Goal: Task Accomplishment & Management: Manage account settings

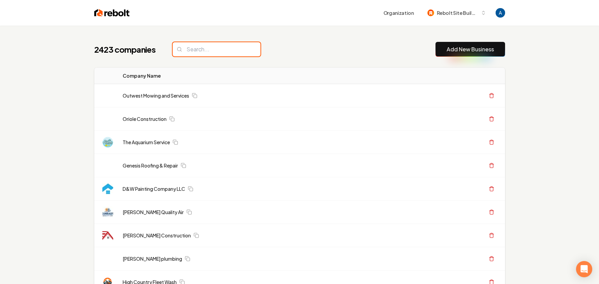
click at [230, 45] on input "search" at bounding box center [217, 49] width 88 height 14
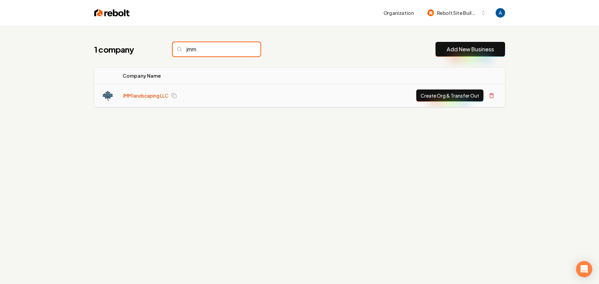
type input "jmm"
click at [150, 92] on link "JMM landscaping LLC" at bounding box center [146, 95] width 46 height 7
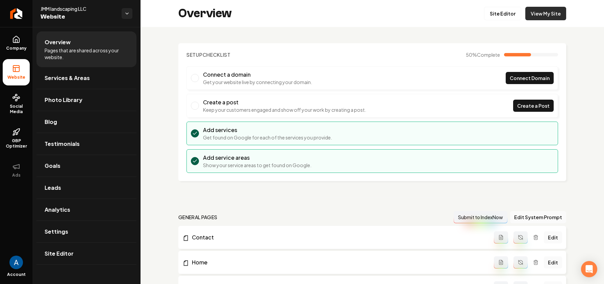
click at [530, 18] on link "View My Site" at bounding box center [545, 14] width 41 height 14
click at [491, 13] on link "Site Editor" at bounding box center [502, 14] width 37 height 14
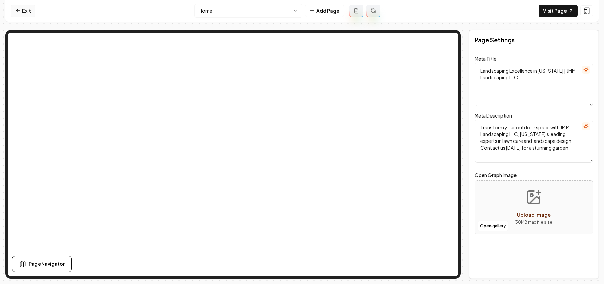
click at [30, 15] on link "Exit" at bounding box center [23, 11] width 25 height 12
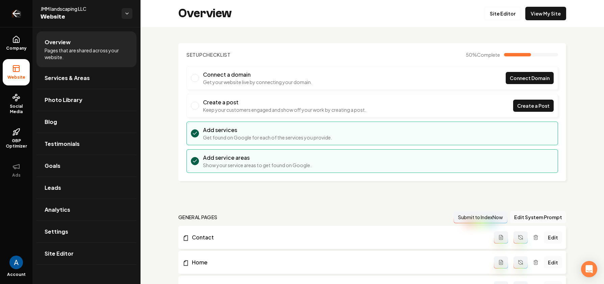
click at [16, 17] on icon "Return to dashboard" at bounding box center [16, 13] width 11 height 11
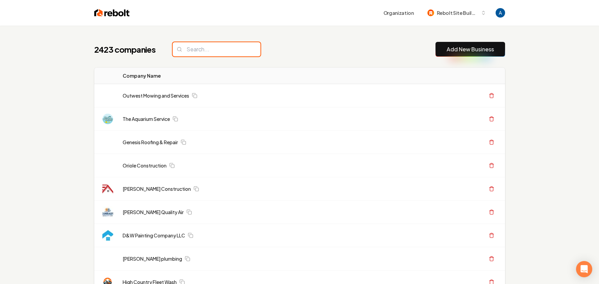
click at [223, 48] on input "search" at bounding box center [217, 49] width 88 height 14
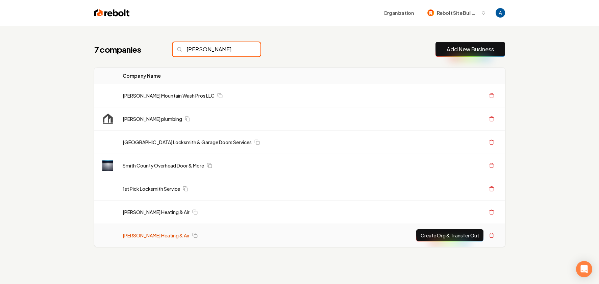
type input "[PERSON_NAME]"
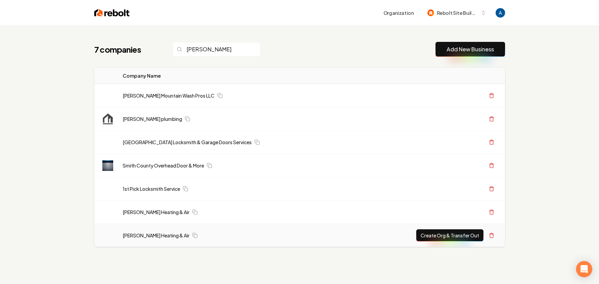
click at [147, 231] on td "[PERSON_NAME] Heating & Air" at bounding box center [235, 235] width 237 height 23
click at [157, 234] on link "[PERSON_NAME] Heating & Air" at bounding box center [156, 235] width 67 height 7
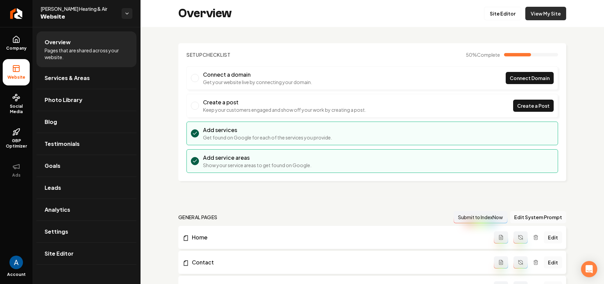
click at [535, 17] on link "View My Site" at bounding box center [545, 14] width 41 height 14
click at [66, 103] on span "Photo Library" at bounding box center [64, 100] width 38 height 8
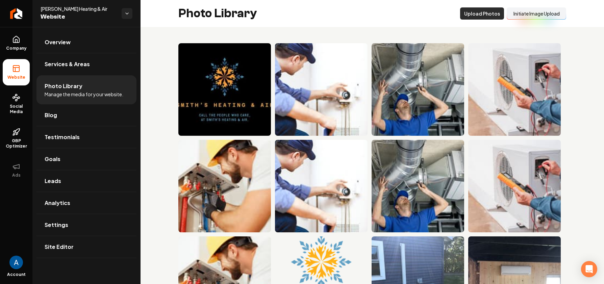
click at [482, 16] on button "Upload Photos" at bounding box center [482, 13] width 44 height 12
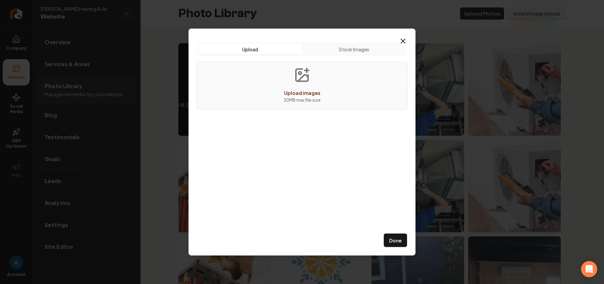
click at [300, 91] on span "Upload images" at bounding box center [302, 92] width 36 height 6
type input "**********"
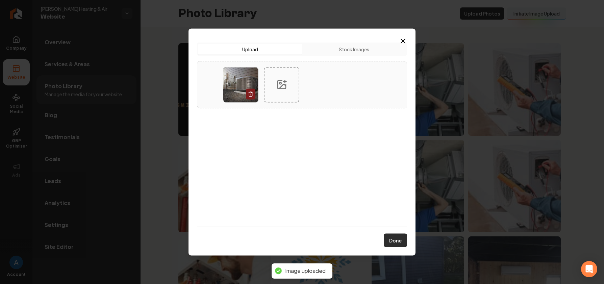
click at [396, 238] on button "Done" at bounding box center [395, 241] width 23 height 14
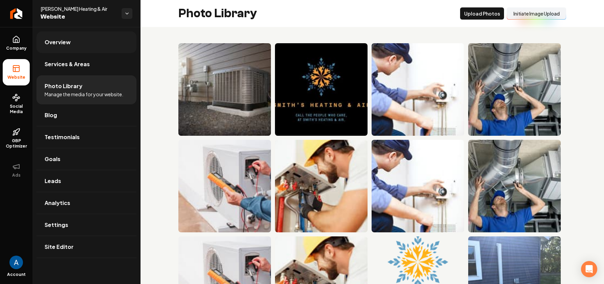
click at [65, 47] on link "Overview" at bounding box center [86, 42] width 100 height 22
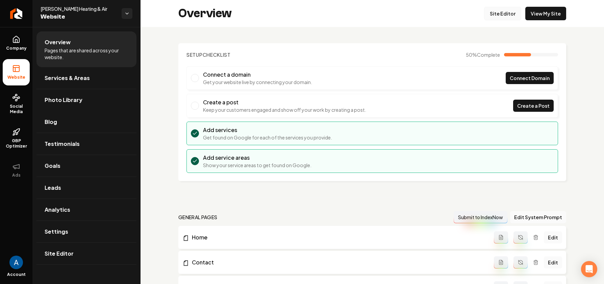
click at [492, 15] on link "Site Editor" at bounding box center [502, 14] width 37 height 14
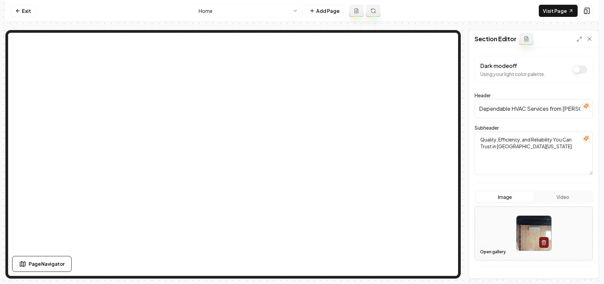
click at [496, 247] on button "Open gallery" at bounding box center [492, 251] width 30 height 11
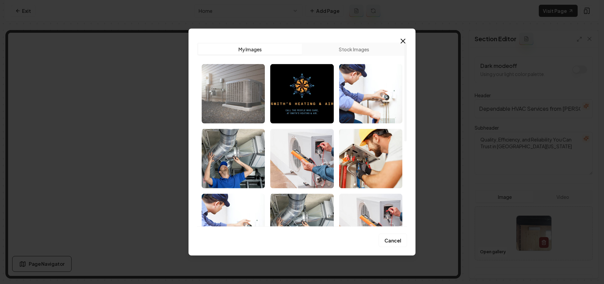
click at [230, 94] on img "Select image image_68cc21135c7cd75eb8209cd9.jpg" at bounding box center [233, 93] width 63 height 59
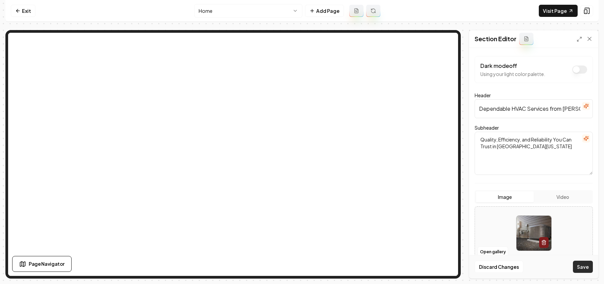
click at [586, 265] on button "Save" at bounding box center [583, 267] width 20 height 12
click at [489, 249] on button "Open gallery" at bounding box center [492, 251] width 30 height 11
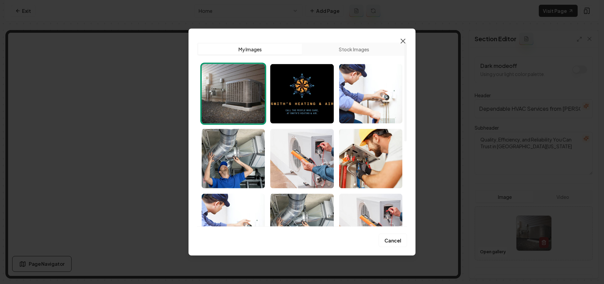
click at [405, 41] on icon "button" at bounding box center [403, 41] width 8 height 8
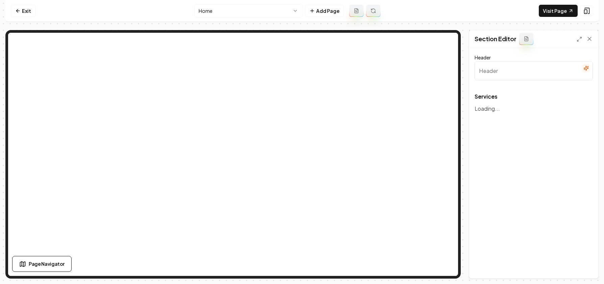
type input "Comprehensive HVAC Services"
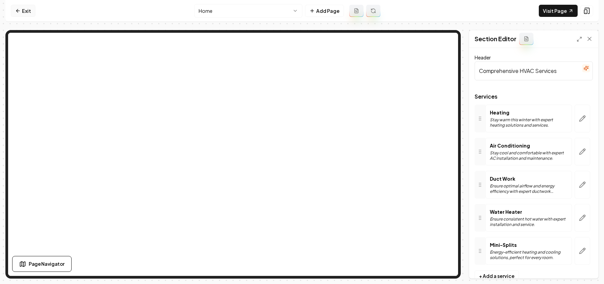
click at [30, 9] on link "Exit" at bounding box center [23, 11] width 25 height 12
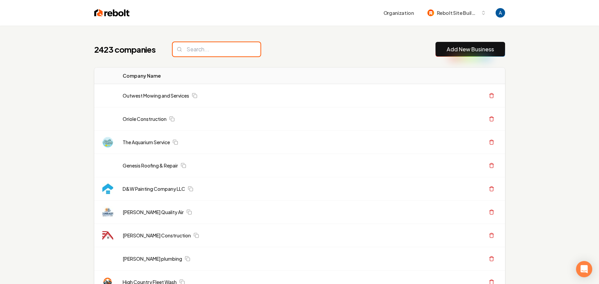
click at [223, 51] on input "search" at bounding box center [217, 49] width 88 height 14
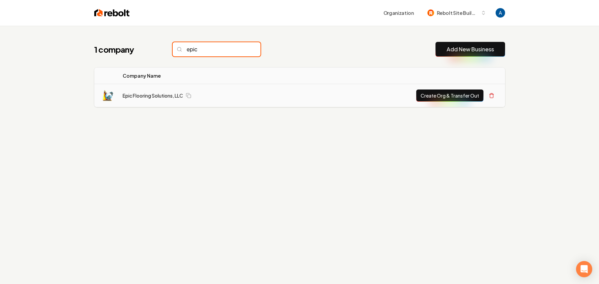
type input "epic"
click at [166, 99] on td "Epic Flooring Solutions, LLC" at bounding box center [205, 95] width 177 height 23
click at [166, 97] on link "Epic Flooring Solutions, LLC" at bounding box center [153, 95] width 60 height 7
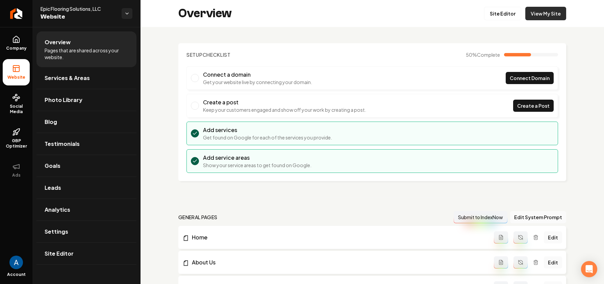
click at [527, 16] on link "View My Site" at bounding box center [545, 14] width 41 height 14
